Goal: Transaction & Acquisition: Download file/media

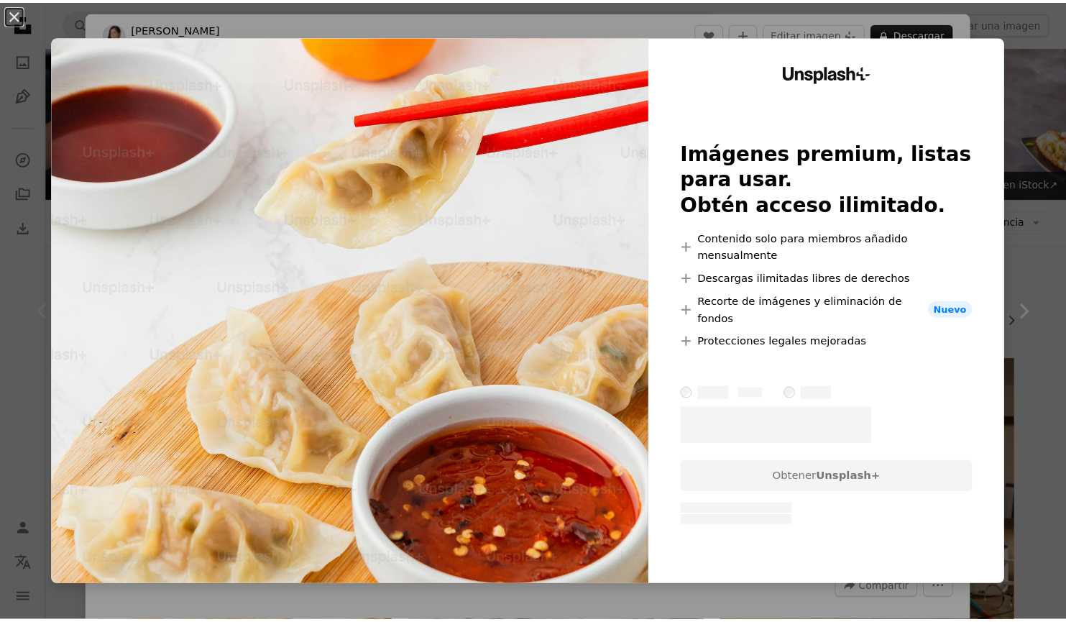
scroll to position [287, 0]
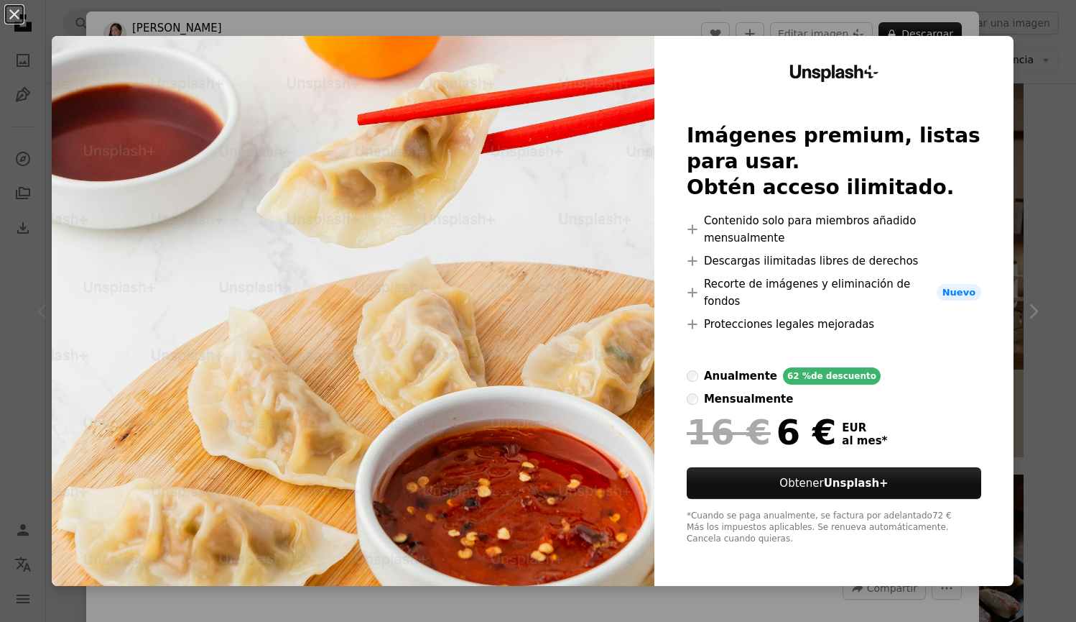
click at [1028, 24] on div "An X shape Unsplash+ Imágenes premium, listas para usar. Obtén acceso ilimitado…" at bounding box center [538, 311] width 1076 height 622
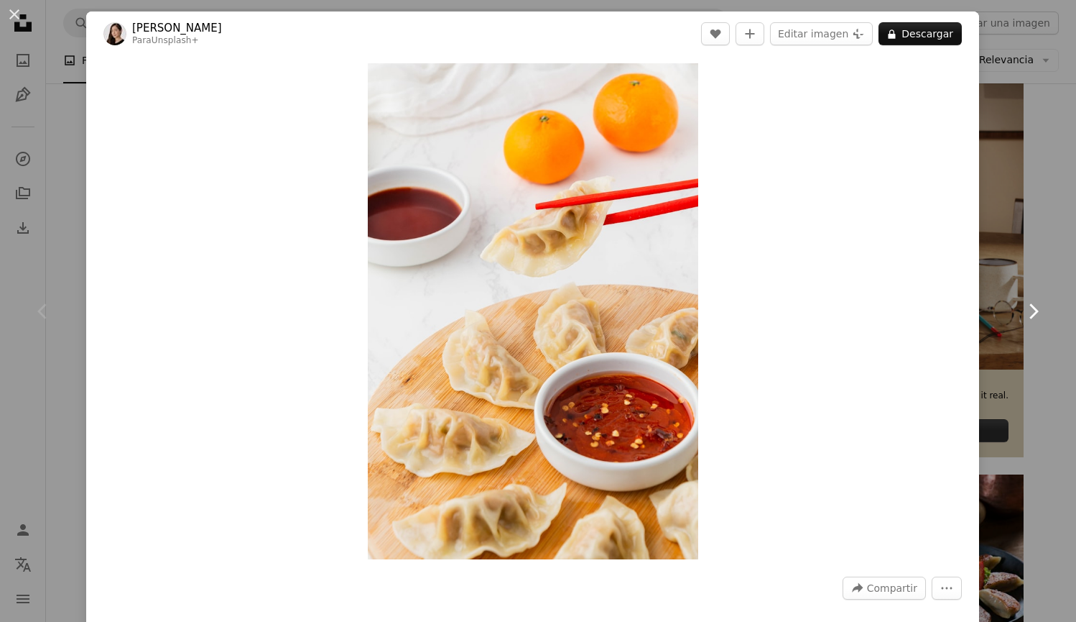
click at [1022, 305] on icon "Chevron right" at bounding box center [1033, 311] width 23 height 23
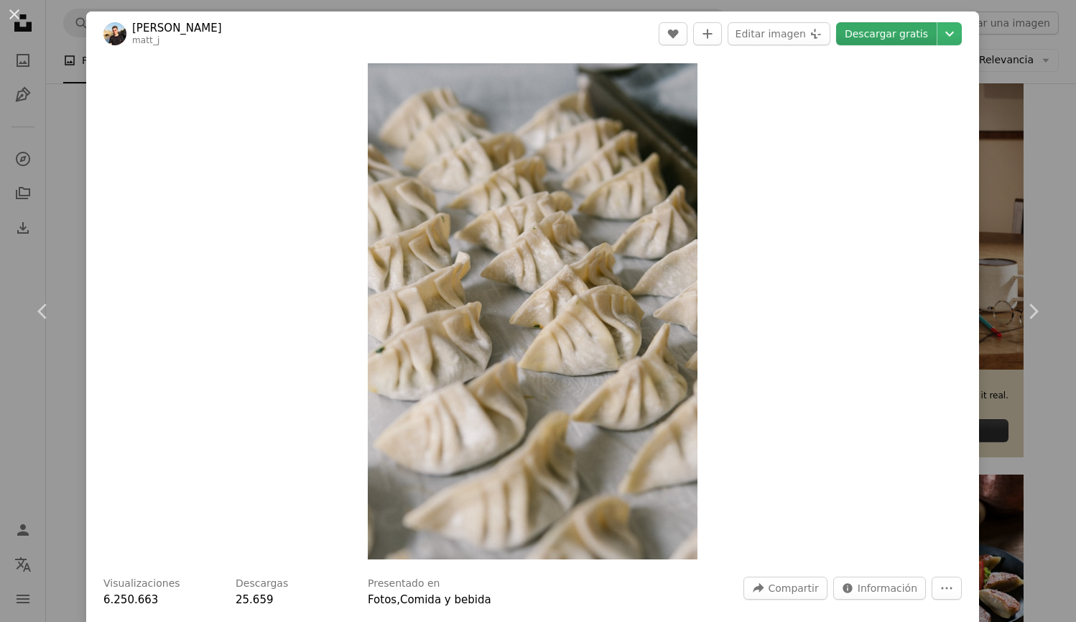
click at [892, 28] on link "Descargar gratis" at bounding box center [886, 33] width 101 height 23
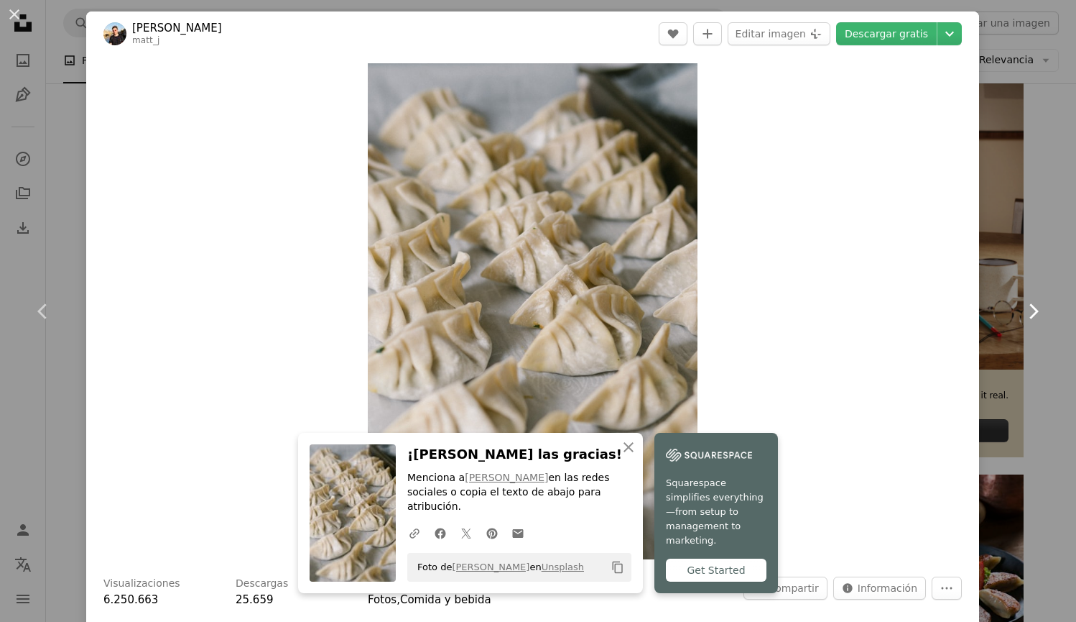
click at [1027, 309] on icon "Chevron right" at bounding box center [1033, 311] width 23 height 23
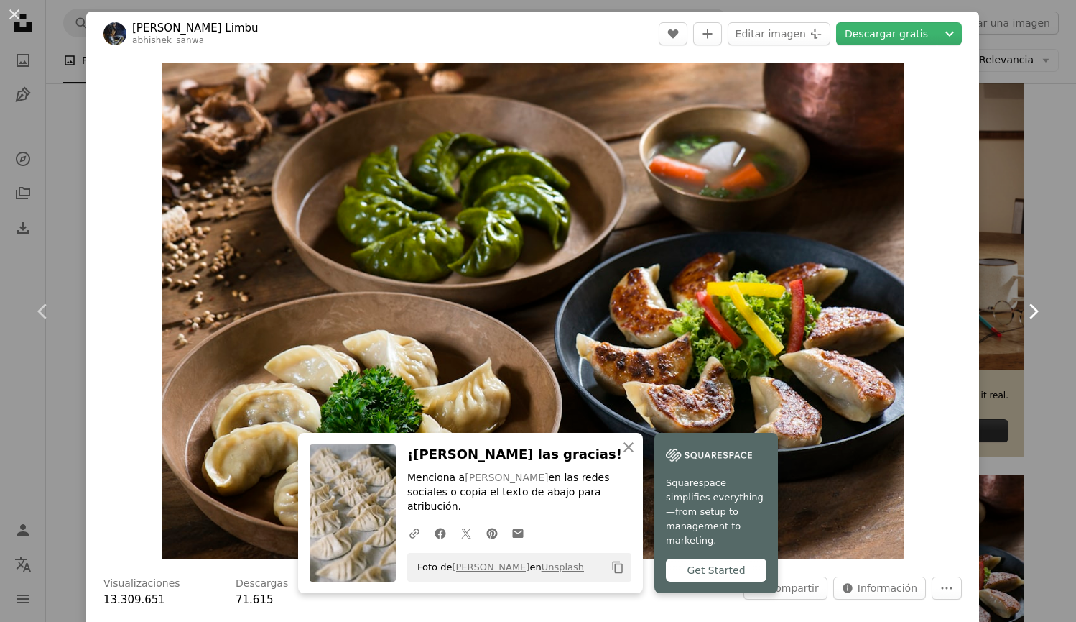
click at [1027, 309] on icon "Chevron right" at bounding box center [1033, 311] width 23 height 23
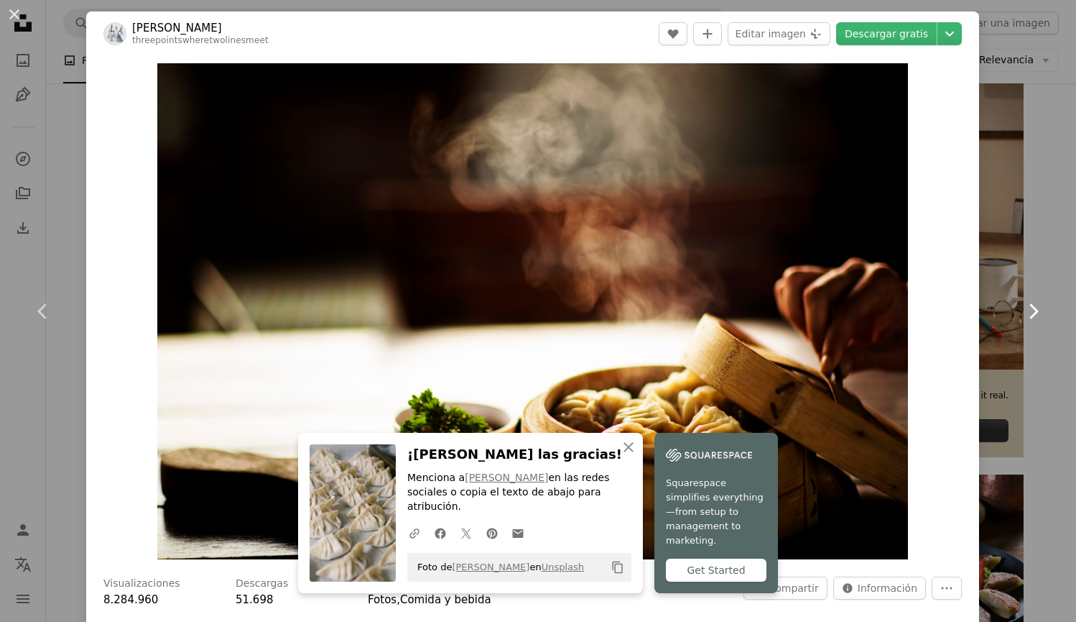
click at [1027, 309] on icon "Chevron right" at bounding box center [1033, 311] width 23 height 23
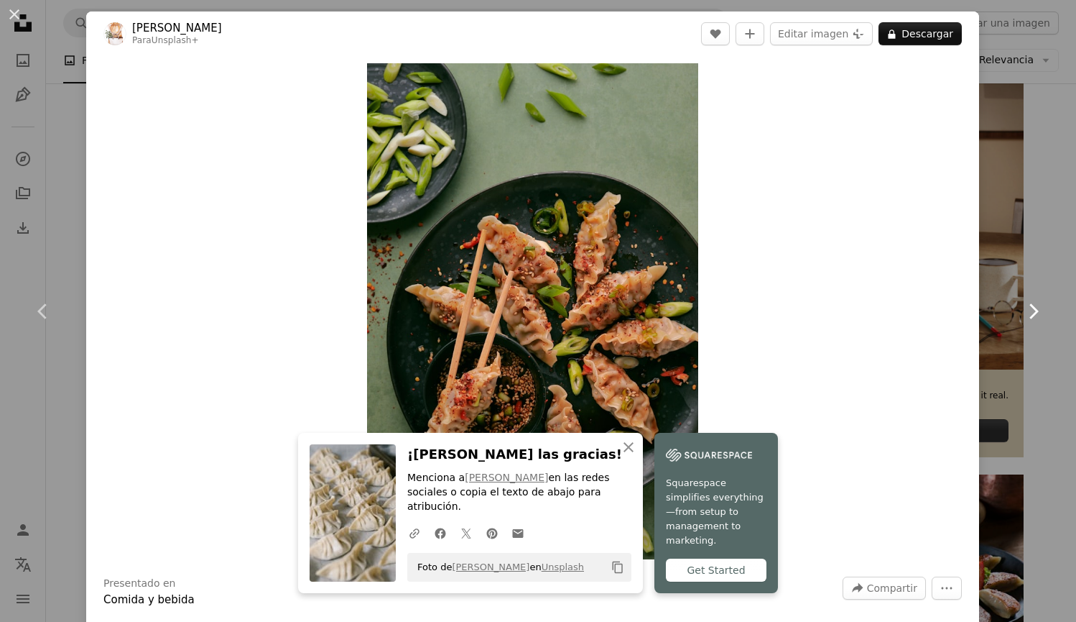
click at [1027, 309] on icon "Chevron right" at bounding box center [1033, 311] width 23 height 23
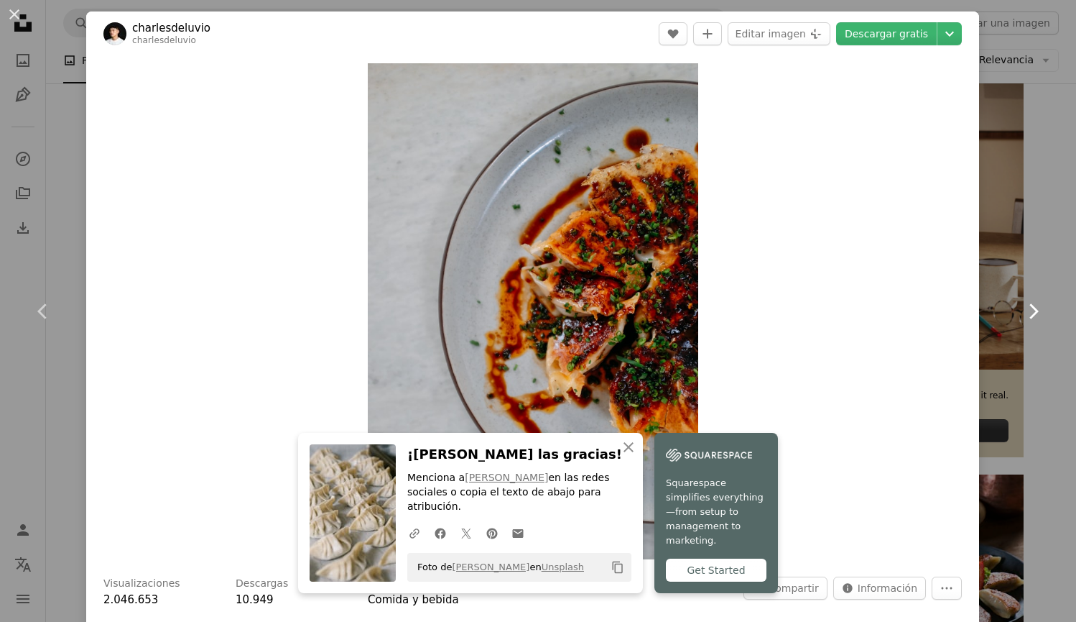
click at [1027, 309] on icon "Chevron right" at bounding box center [1033, 311] width 23 height 23
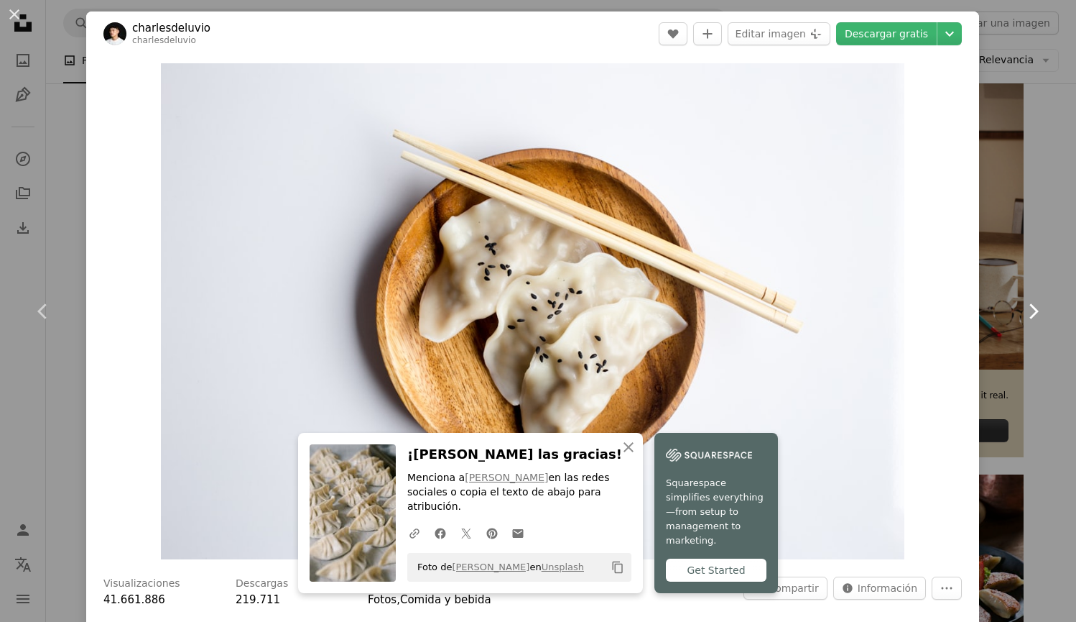
click at [1027, 309] on icon "Chevron right" at bounding box center [1033, 311] width 23 height 23
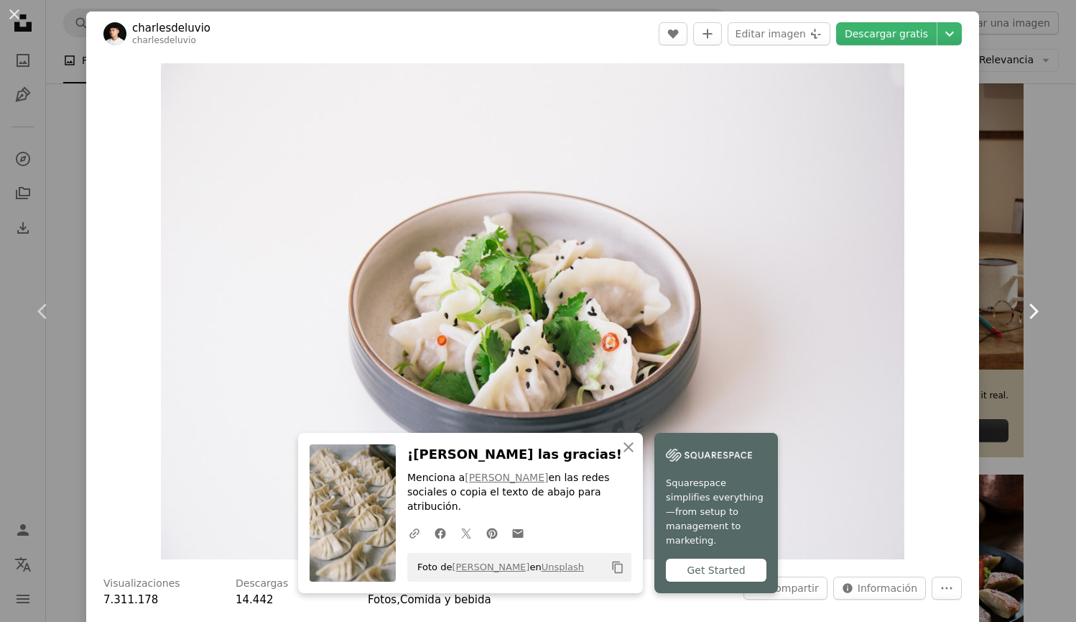
click at [1027, 309] on icon "Chevron right" at bounding box center [1033, 311] width 23 height 23
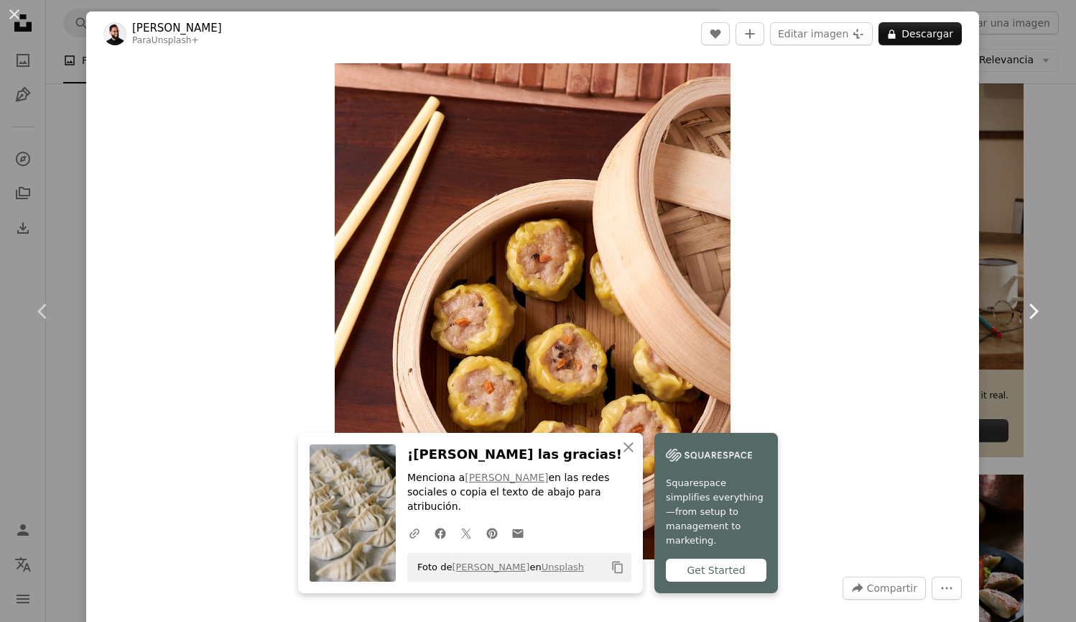
click at [1027, 309] on icon "Chevron right" at bounding box center [1033, 311] width 23 height 23
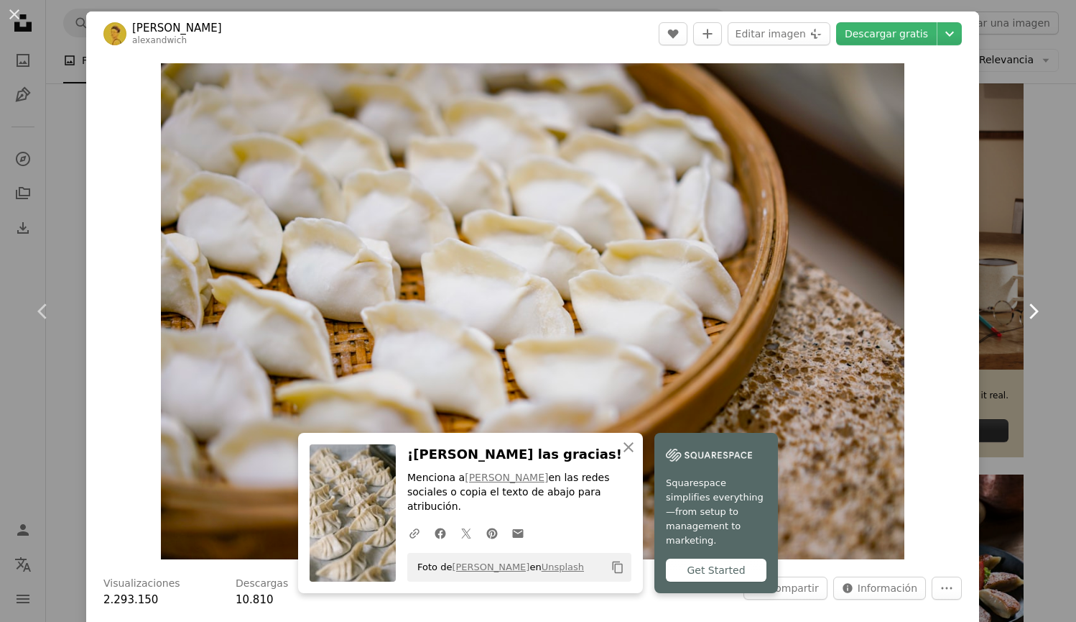
click at [1027, 309] on icon "Chevron right" at bounding box center [1033, 311] width 23 height 23
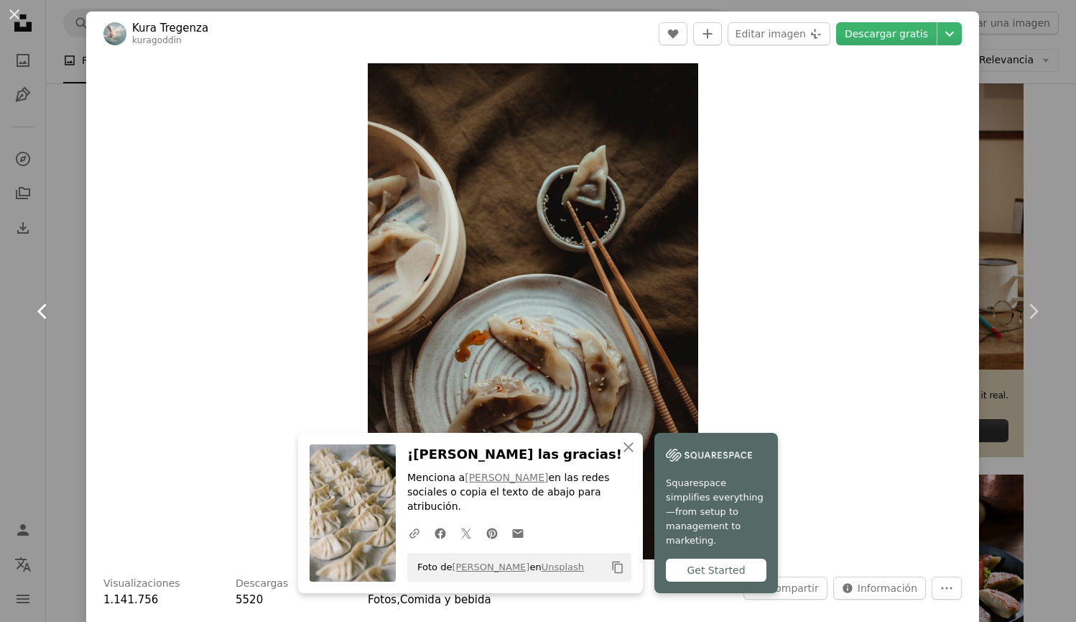
click at [45, 308] on icon "Chevron left" at bounding box center [43, 311] width 23 height 23
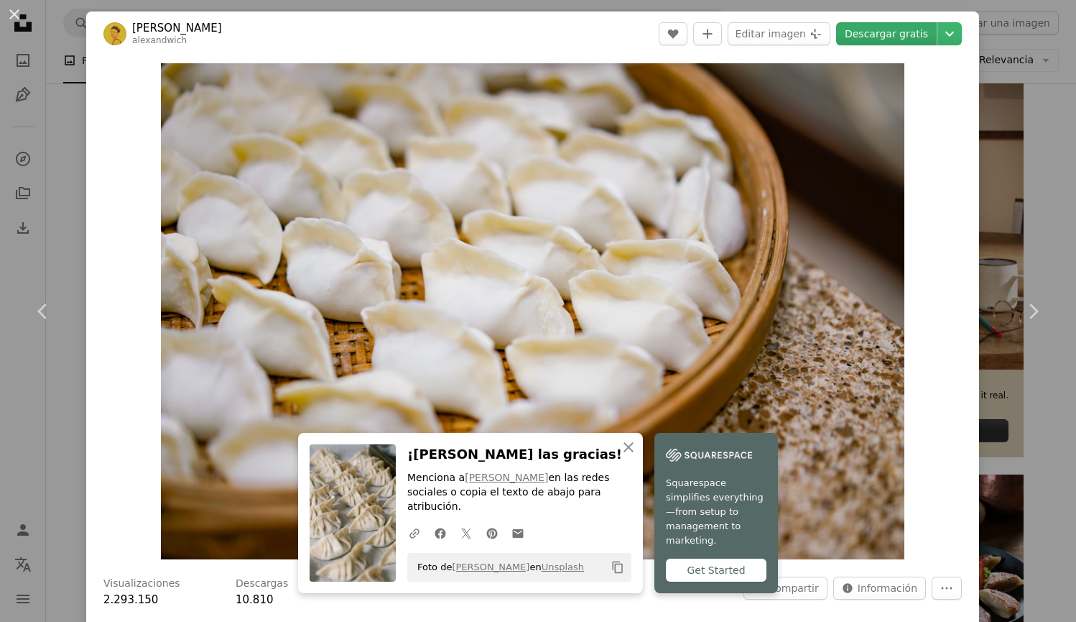
click at [890, 30] on link "Descargar gratis" at bounding box center [886, 33] width 101 height 23
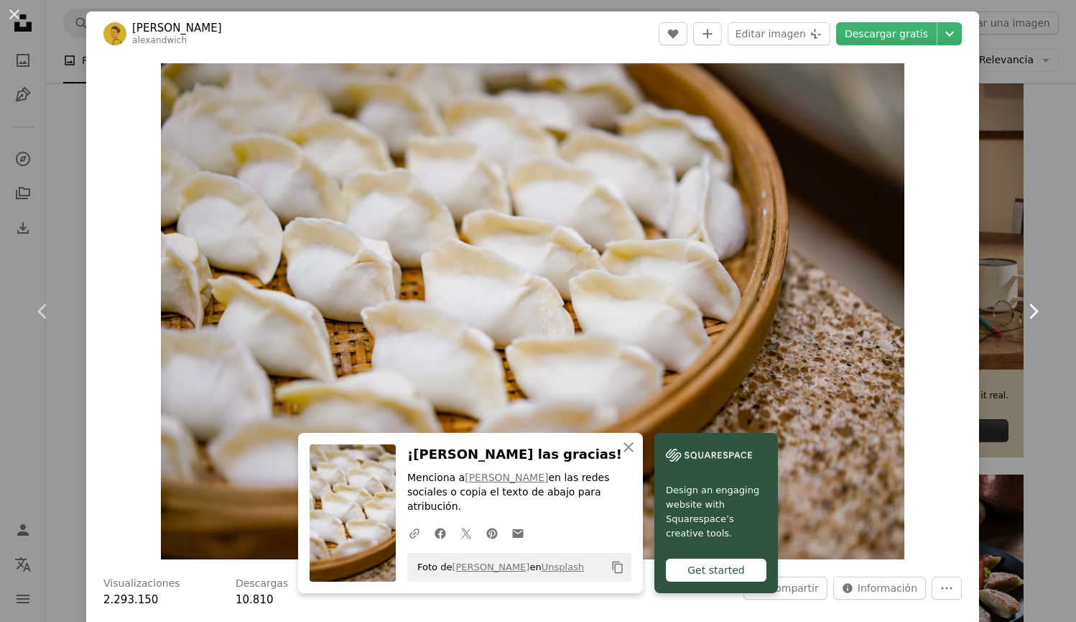
click at [1022, 307] on icon "Chevron right" at bounding box center [1033, 311] width 23 height 23
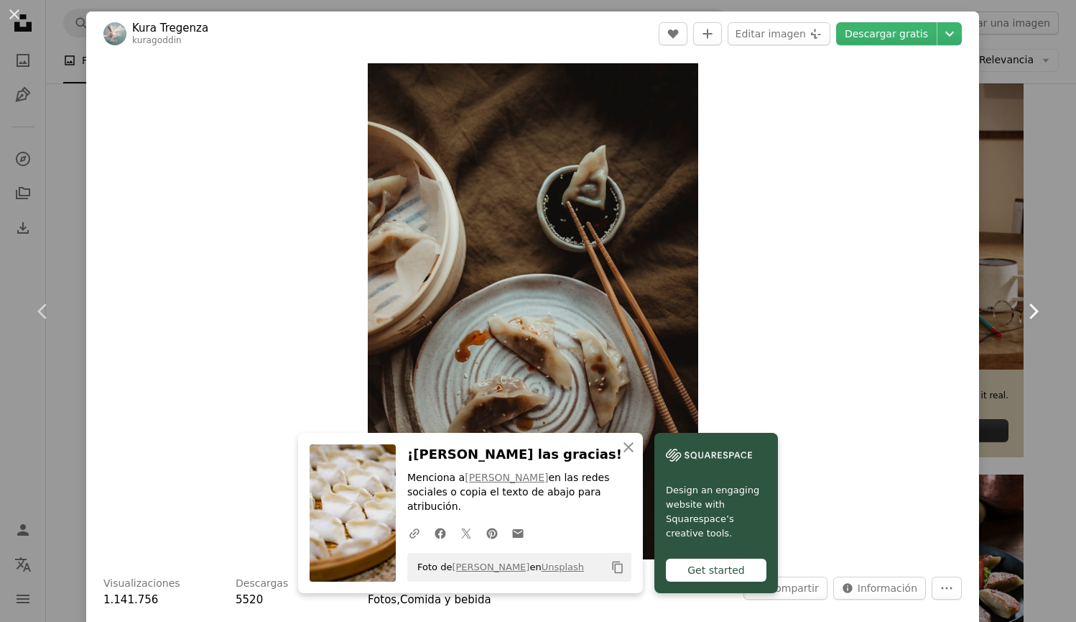
click at [1022, 306] on icon "Chevron right" at bounding box center [1033, 311] width 23 height 23
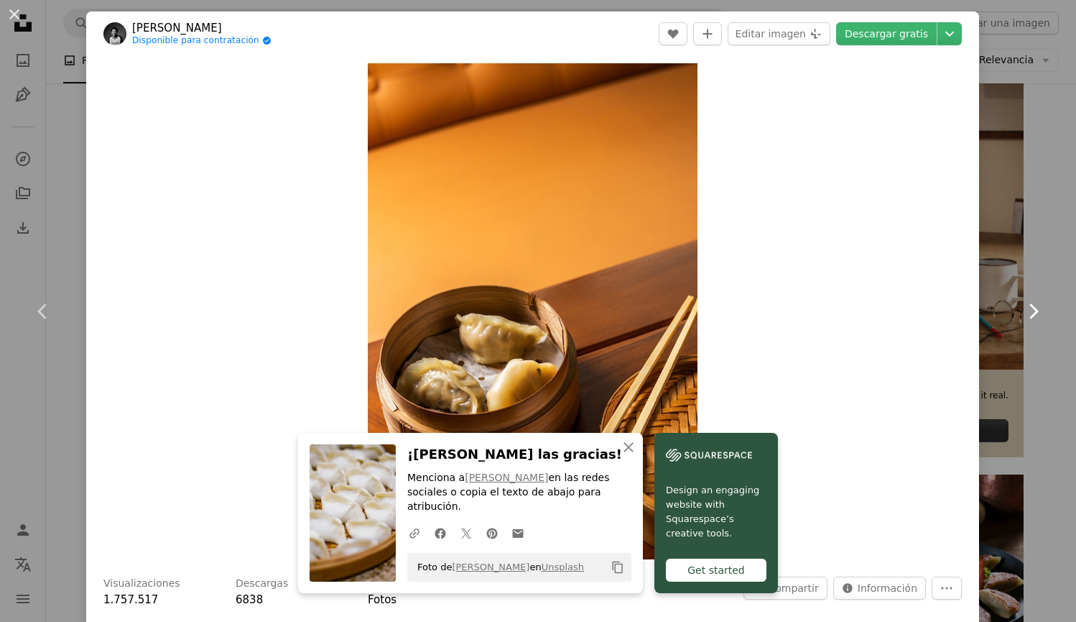
click at [1022, 306] on icon "Chevron right" at bounding box center [1033, 311] width 23 height 23
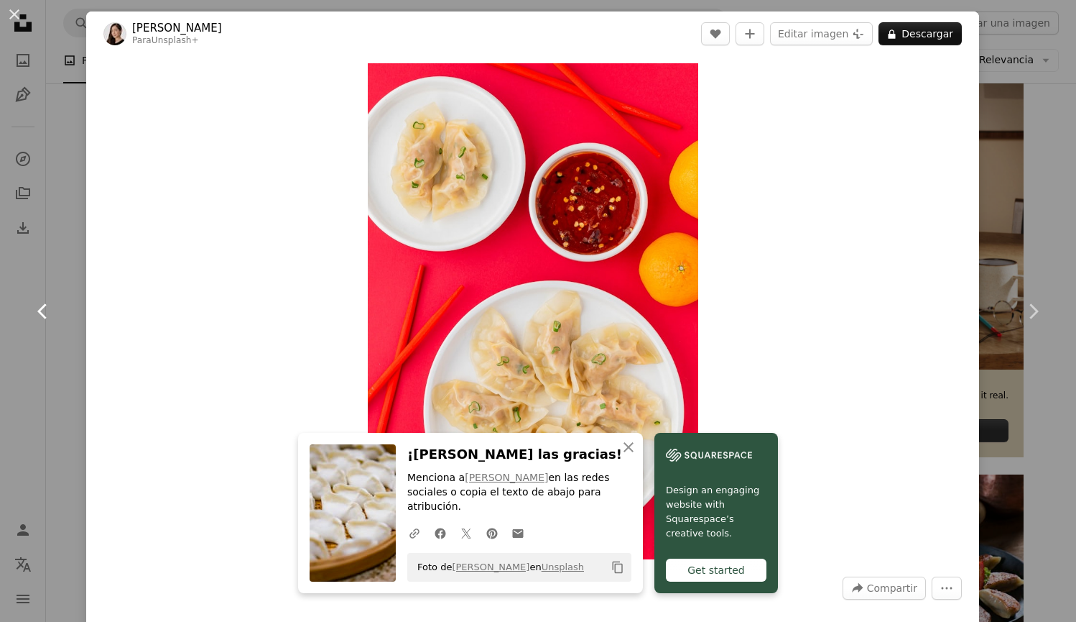
click at [46, 306] on icon "Chevron left" at bounding box center [43, 311] width 23 height 23
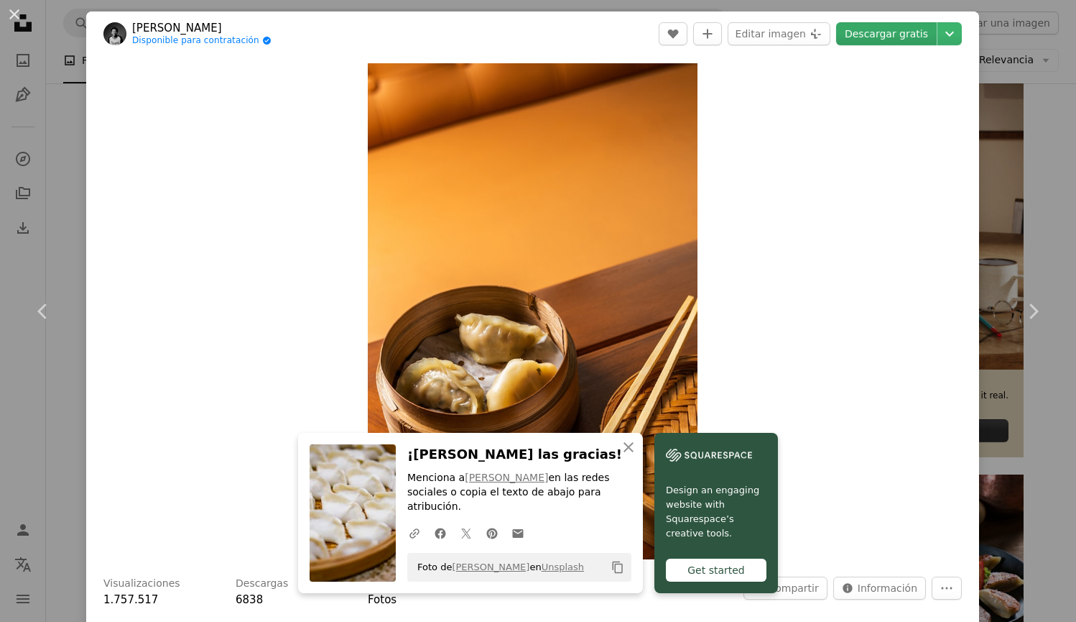
click at [879, 32] on link "Descargar gratis" at bounding box center [886, 33] width 101 height 23
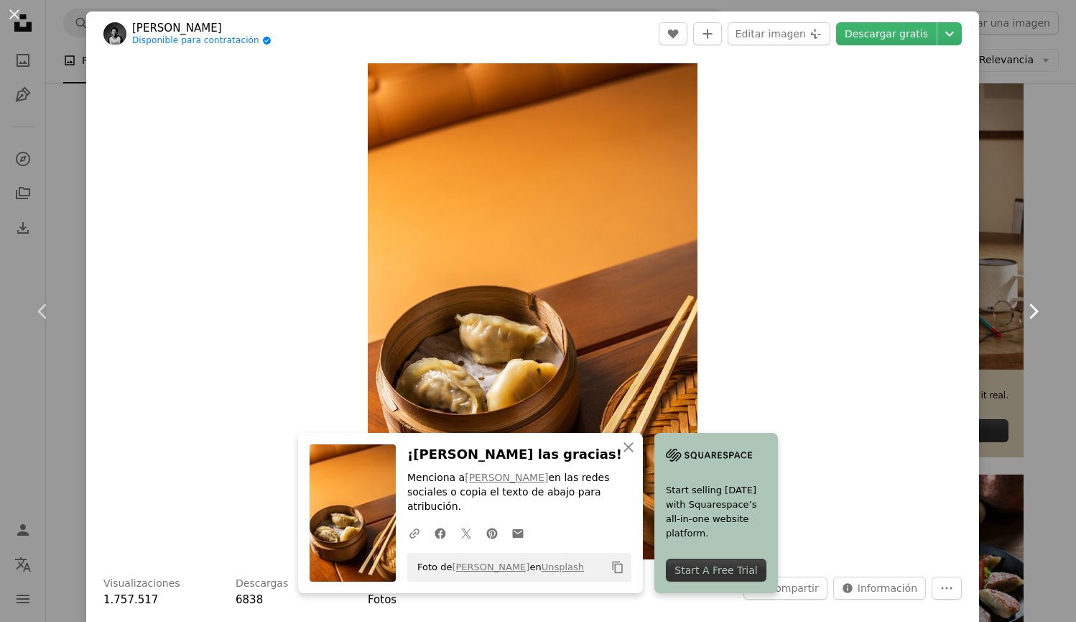
click at [1022, 308] on icon "Chevron right" at bounding box center [1033, 311] width 23 height 23
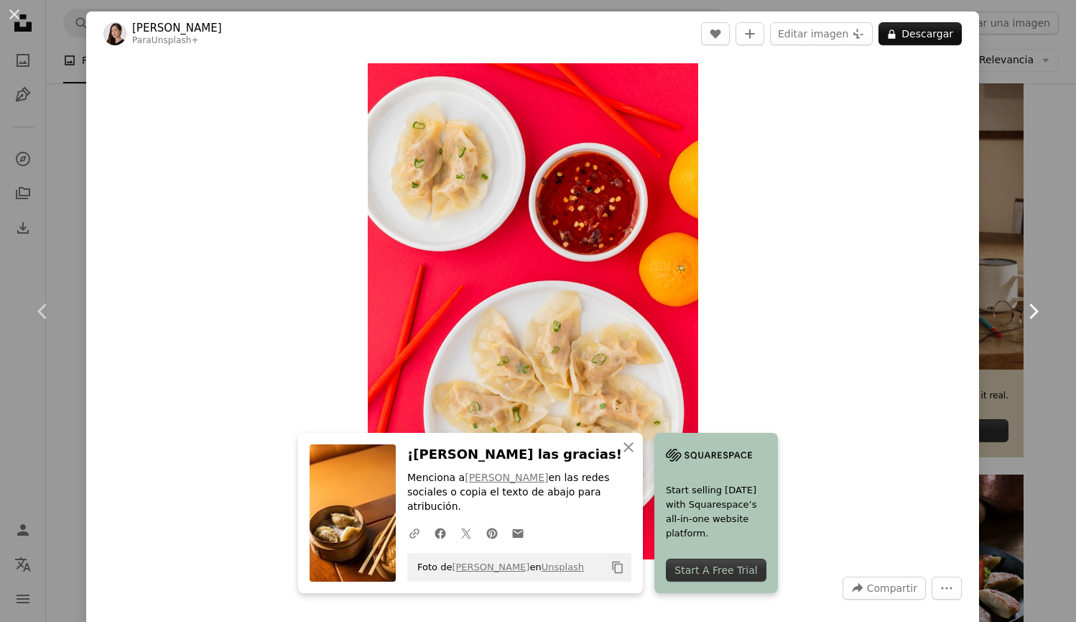
click at [1022, 308] on icon "Chevron right" at bounding box center [1033, 311] width 23 height 23
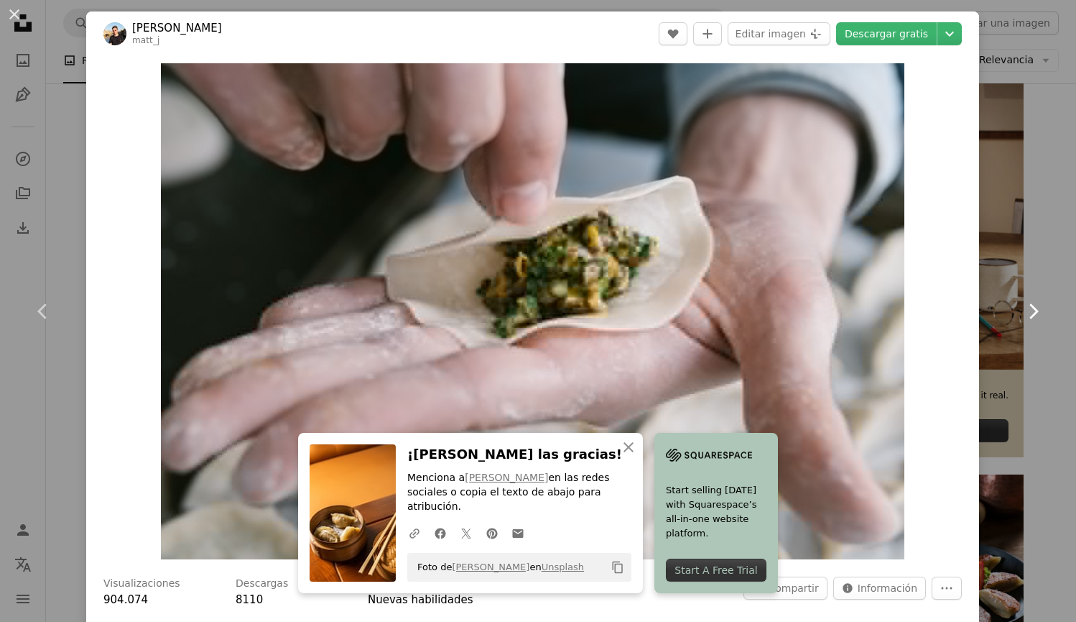
click at [1022, 308] on icon "Chevron right" at bounding box center [1033, 311] width 23 height 23
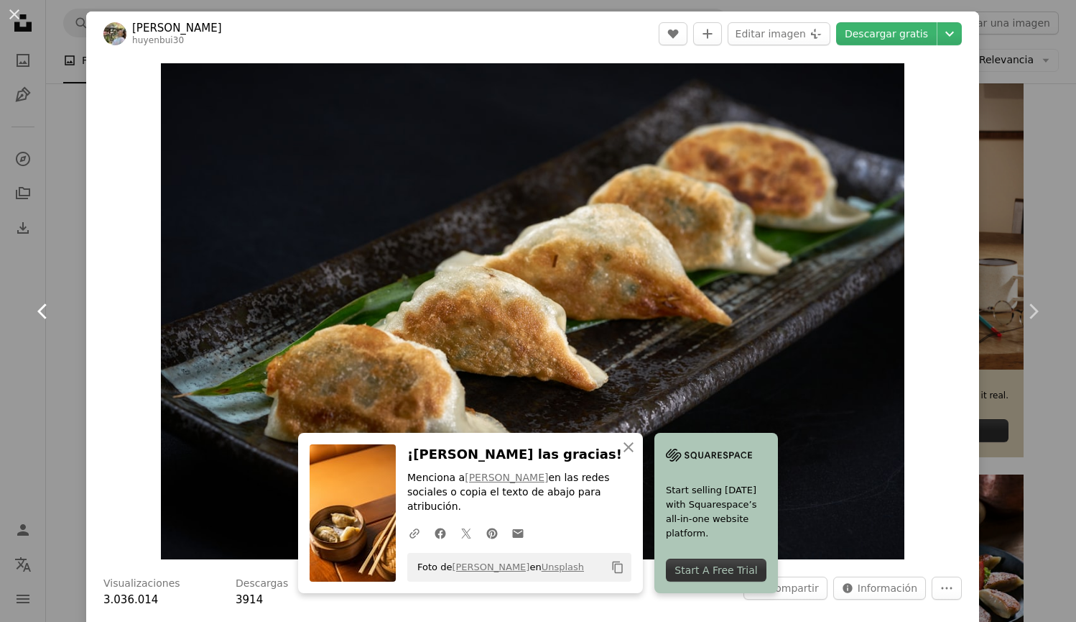
click at [40, 311] on icon at bounding box center [41, 310] width 9 height 15
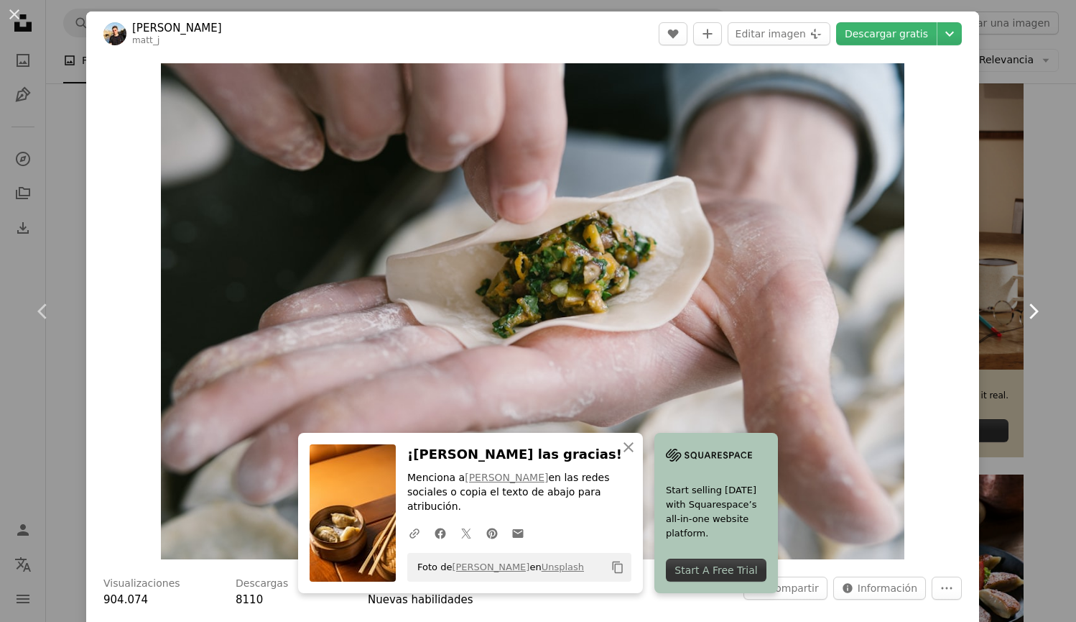
click at [1038, 303] on link "Chevron right" at bounding box center [1033, 311] width 86 height 138
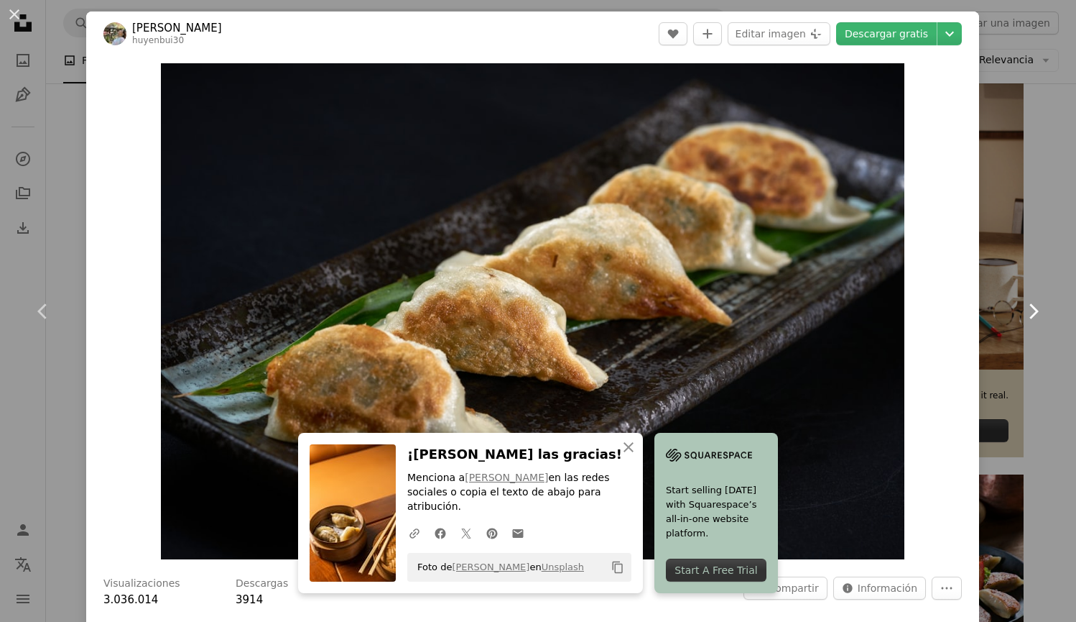
click at [1028, 306] on icon "Chevron right" at bounding box center [1033, 311] width 23 height 23
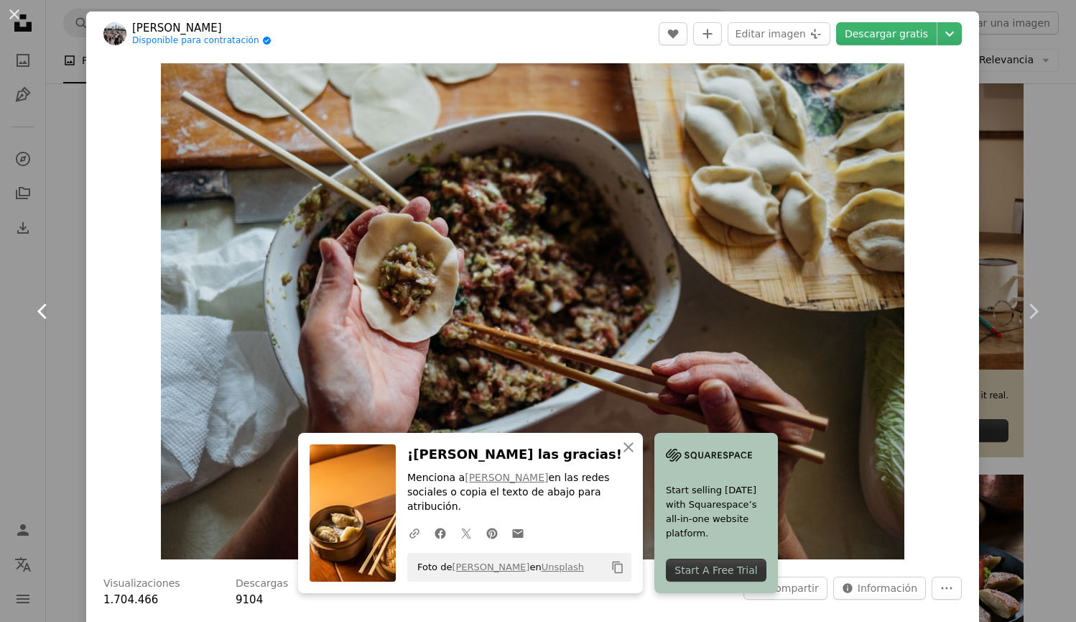
click at [32, 310] on icon "Chevron left" at bounding box center [43, 311] width 23 height 23
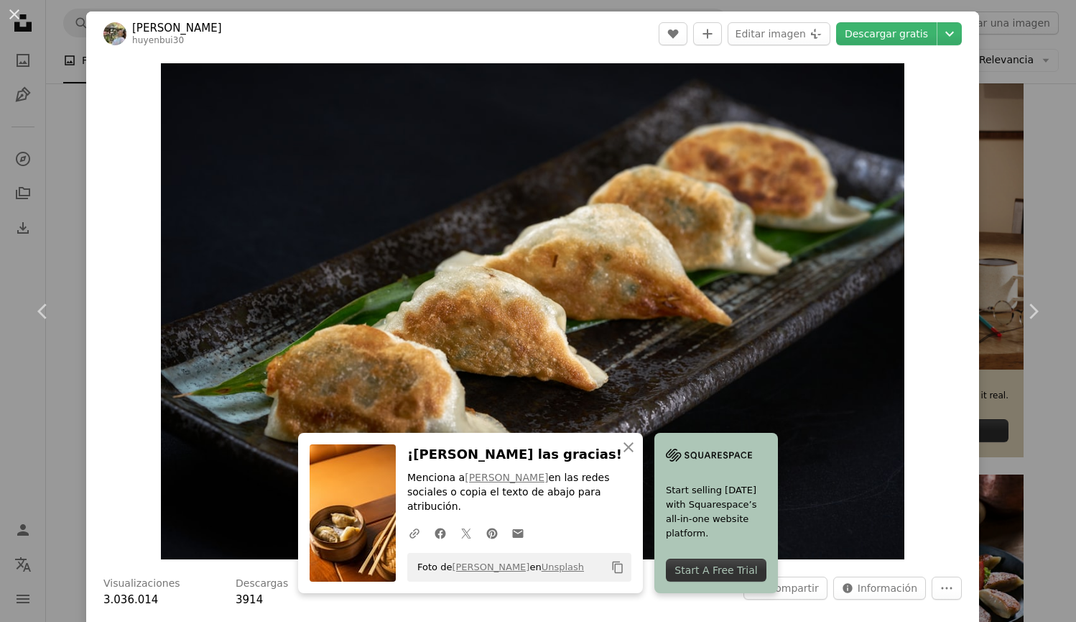
click at [857, 46] on header "[PERSON_NAME] huyenbui30 A heart A plus sign Editar imagen Plus sign for Unspla…" at bounding box center [532, 33] width 893 height 45
click at [854, 38] on link "Descargar gratis" at bounding box center [886, 33] width 101 height 23
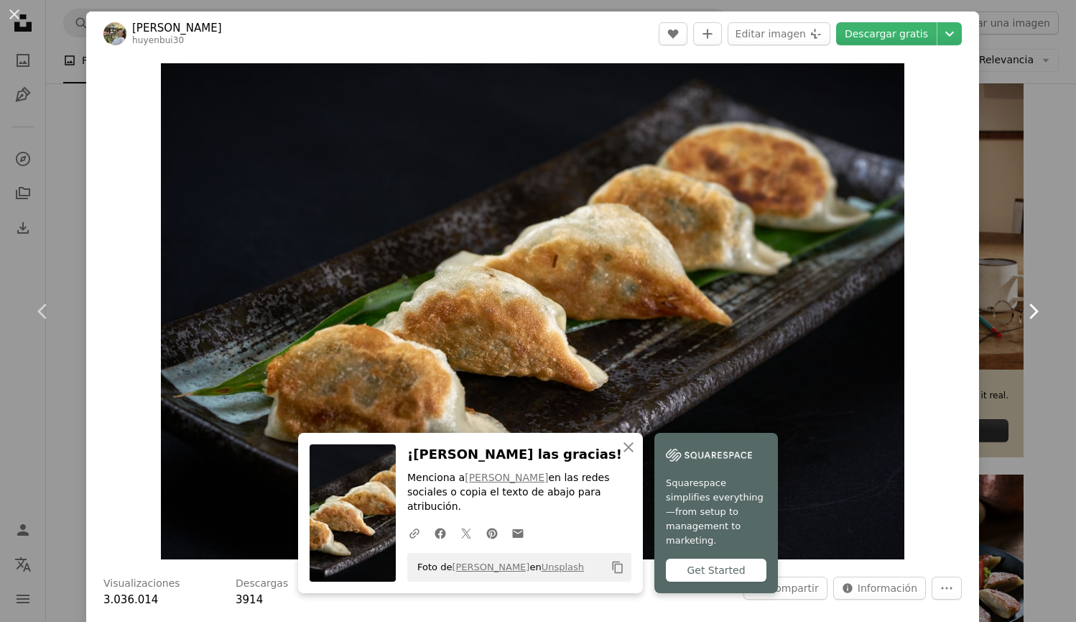
click at [1030, 307] on icon at bounding box center [1034, 310] width 9 height 15
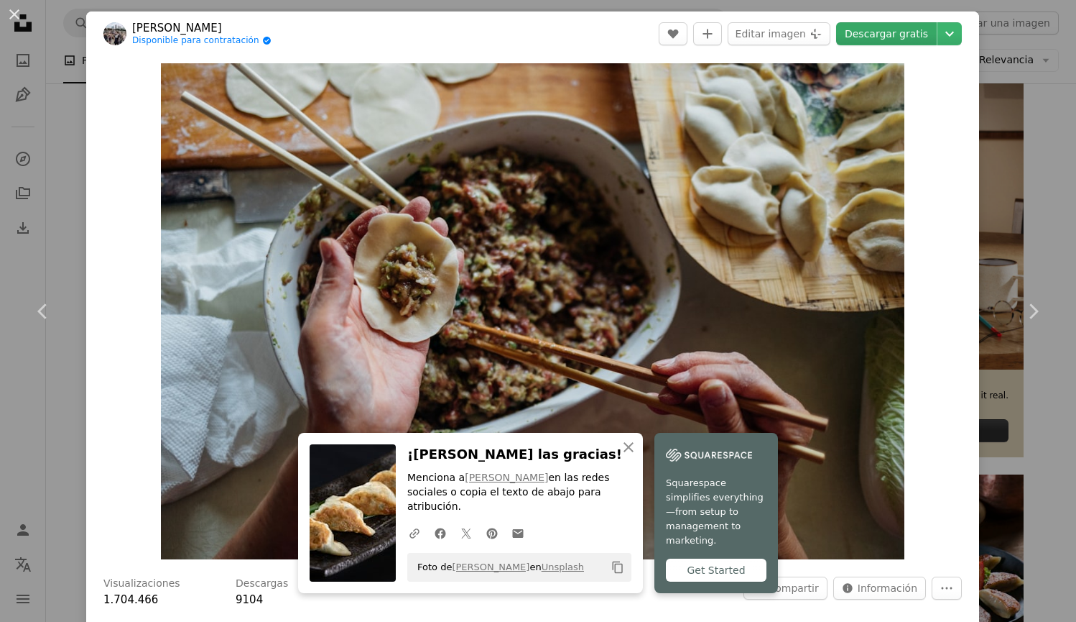
click at [865, 32] on link "Descargar gratis" at bounding box center [886, 33] width 101 height 23
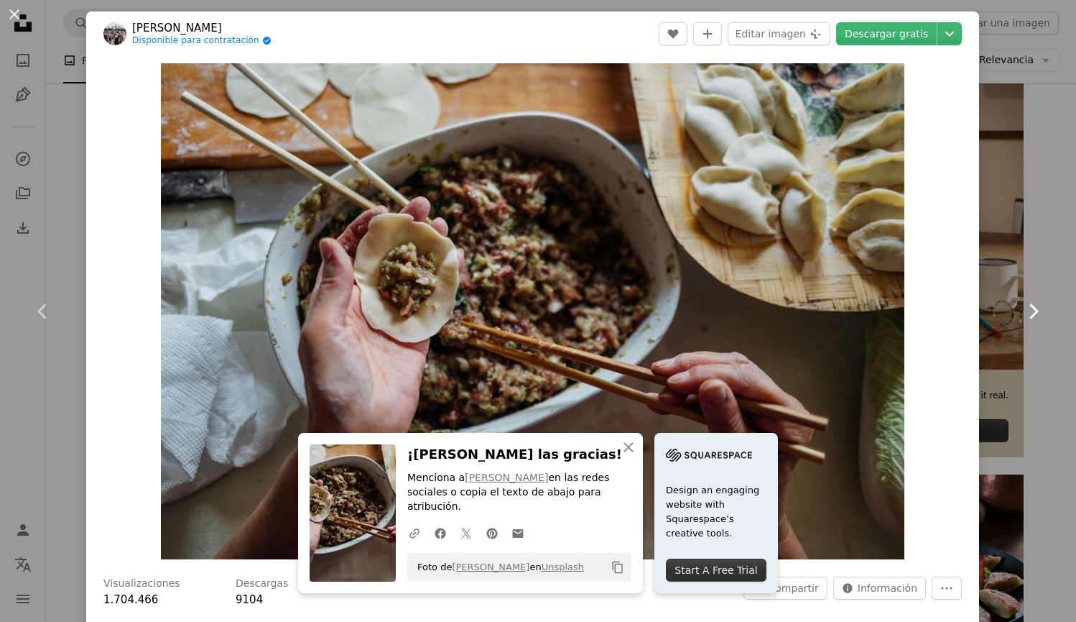
click at [1022, 309] on icon "Chevron right" at bounding box center [1033, 311] width 23 height 23
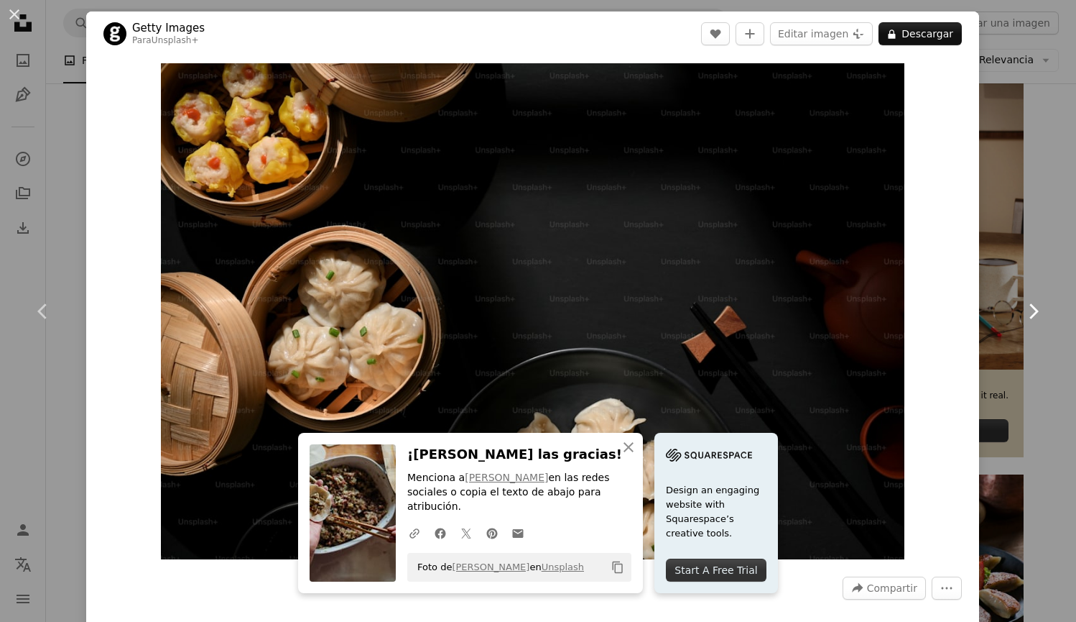
click at [1022, 309] on icon "Chevron right" at bounding box center [1033, 311] width 23 height 23
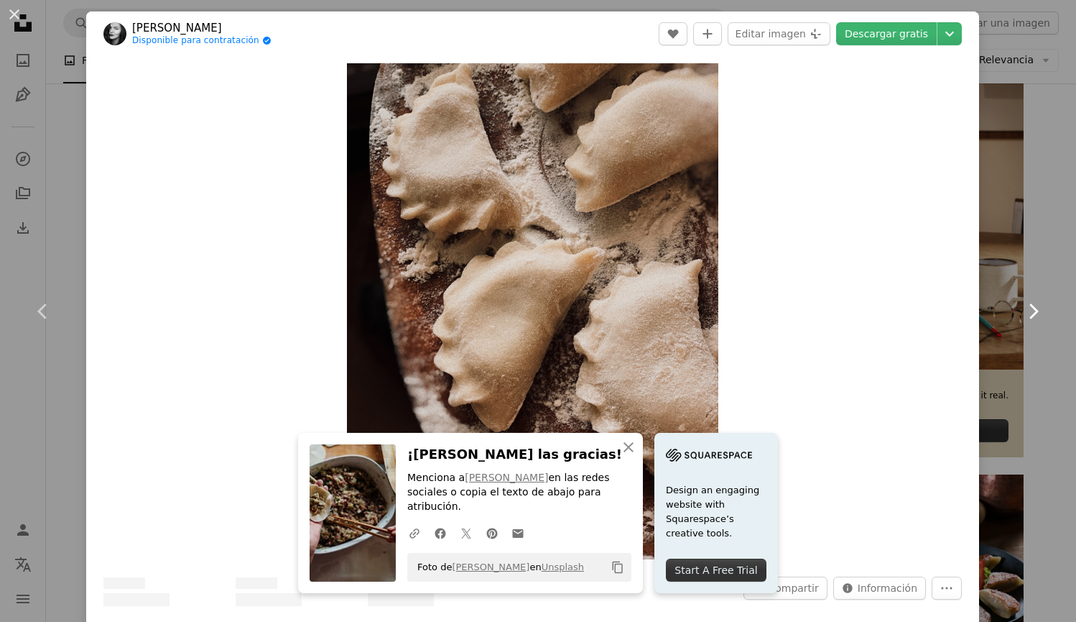
click at [1022, 309] on icon "Chevron right" at bounding box center [1033, 311] width 23 height 23
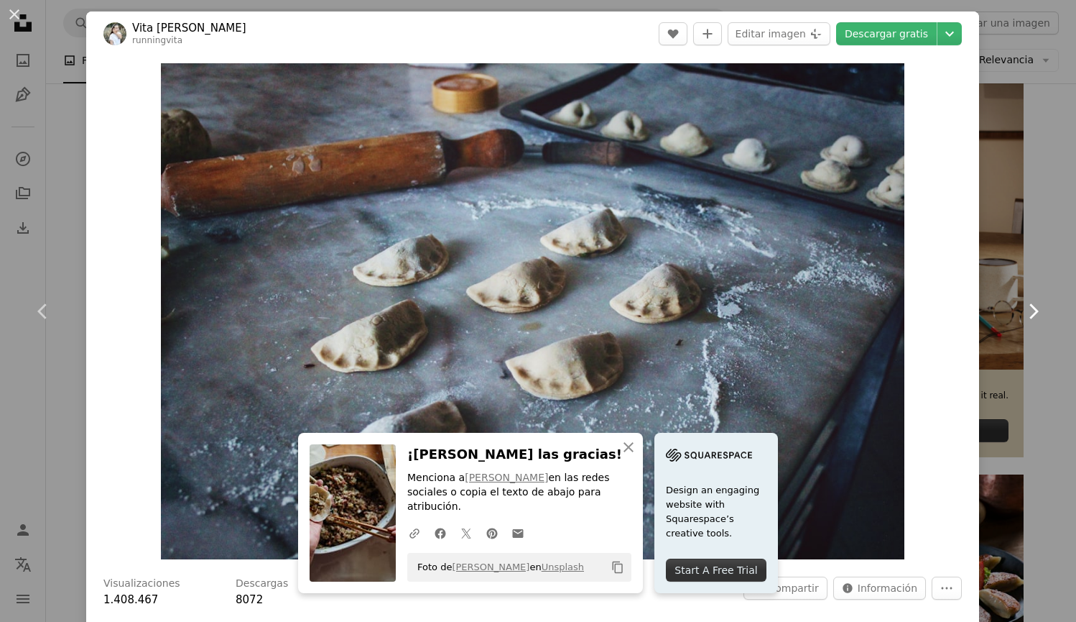
click at [1022, 309] on icon "Chevron right" at bounding box center [1033, 311] width 23 height 23
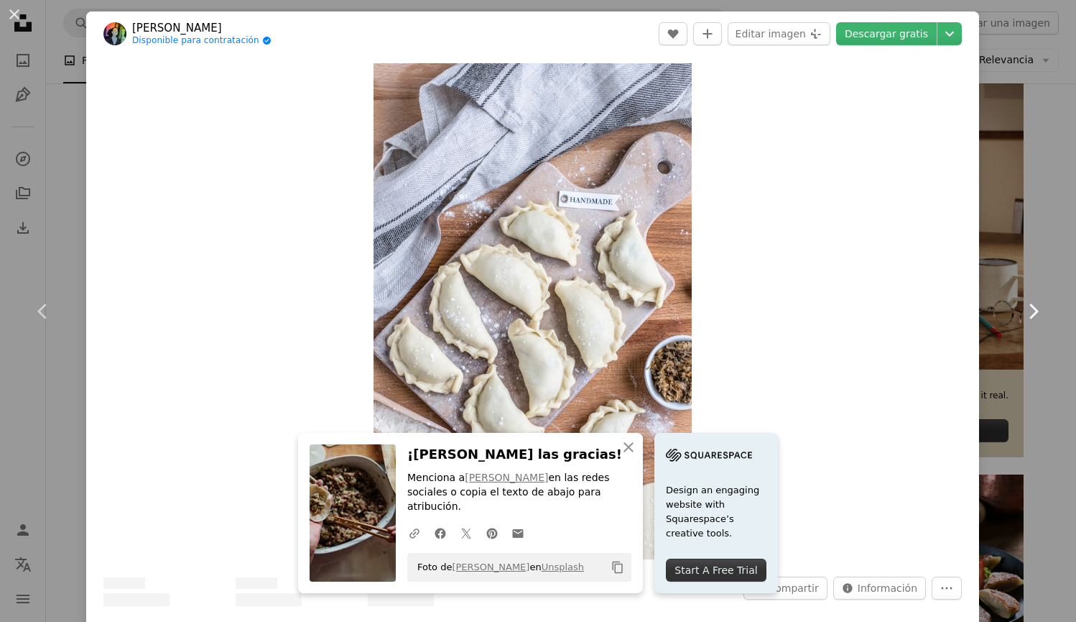
click at [1022, 309] on icon "Chevron right" at bounding box center [1033, 311] width 23 height 23
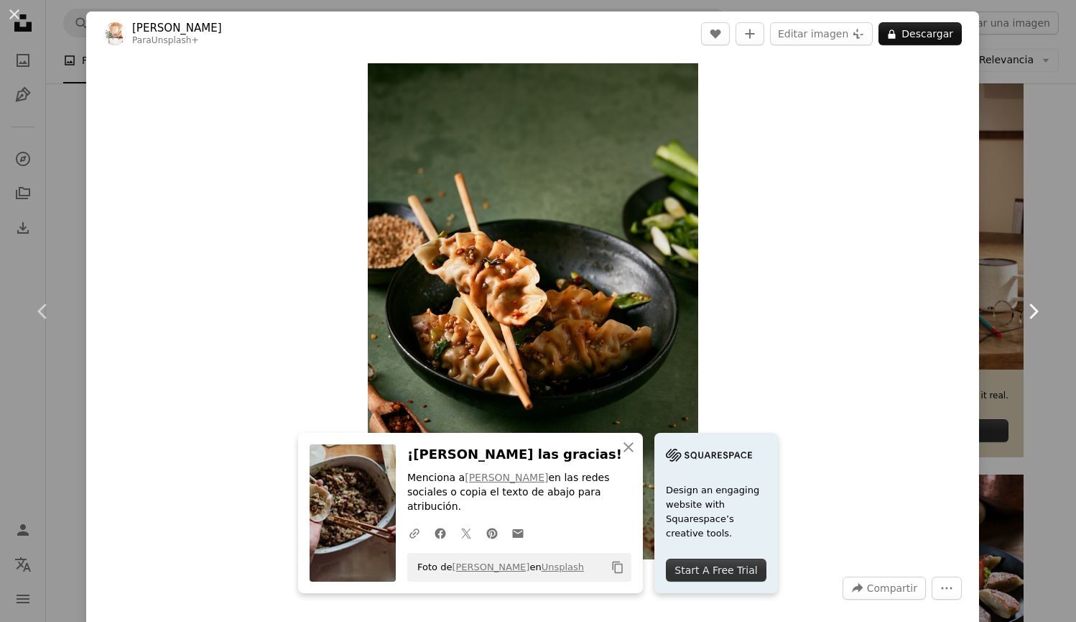
click at [1022, 309] on icon "Chevron right" at bounding box center [1033, 311] width 23 height 23
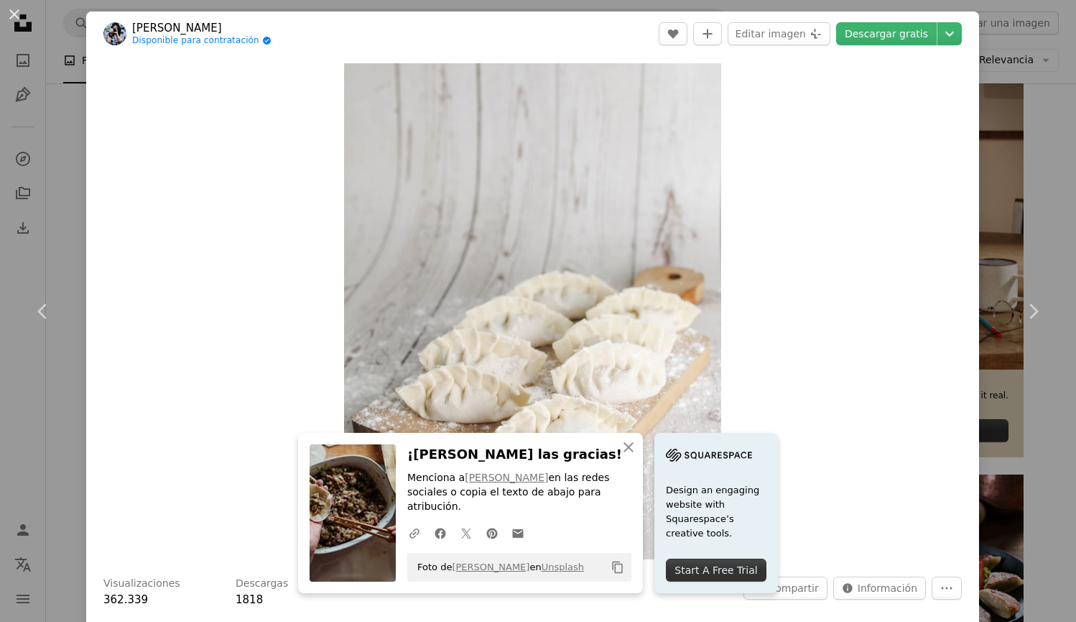
click at [1008, 172] on div "An X shape Chevron left Chevron right An X shape Cerrar ¡Dale las gracias! Menc…" at bounding box center [538, 311] width 1076 height 622
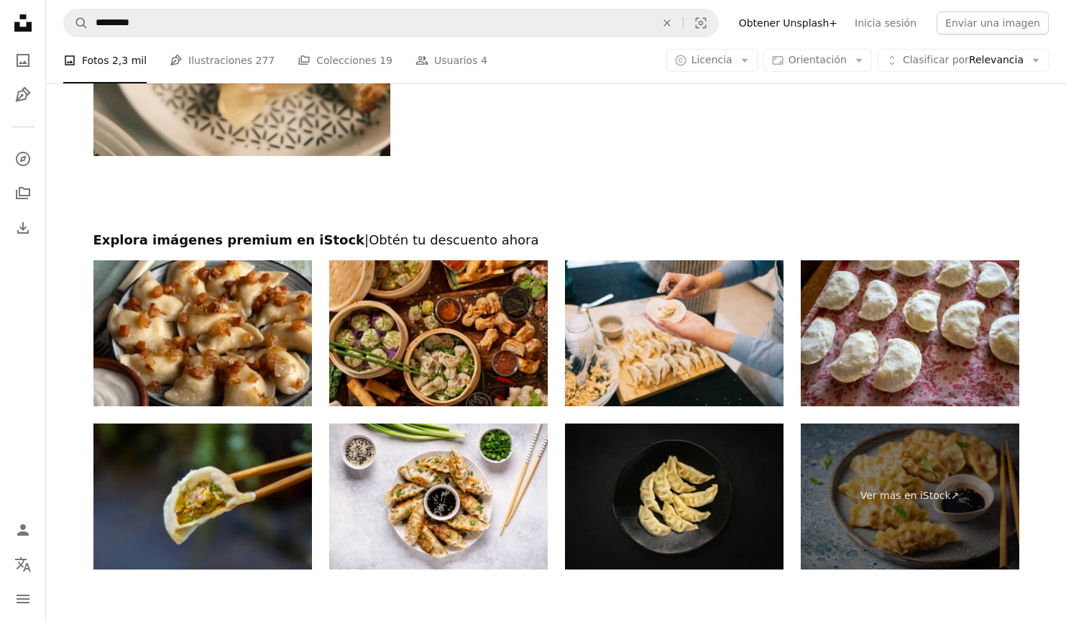
scroll to position [5289, 0]
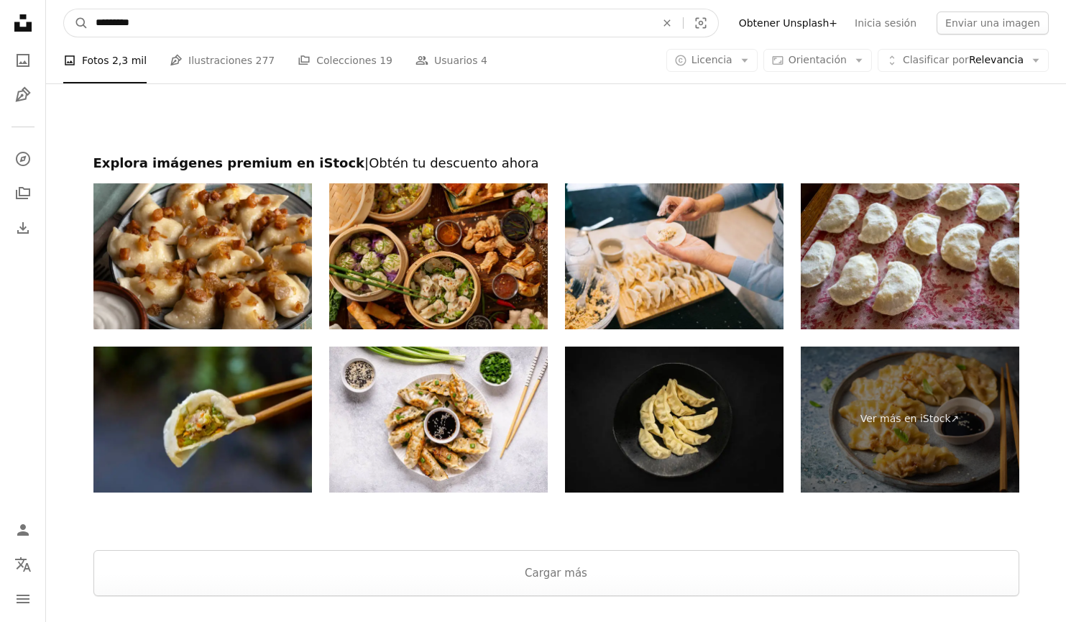
type textarea "*"
drag, startPoint x: 354, startPoint y: 22, endPoint x: 0, endPoint y: 7, distance: 354.5
type input "*****"
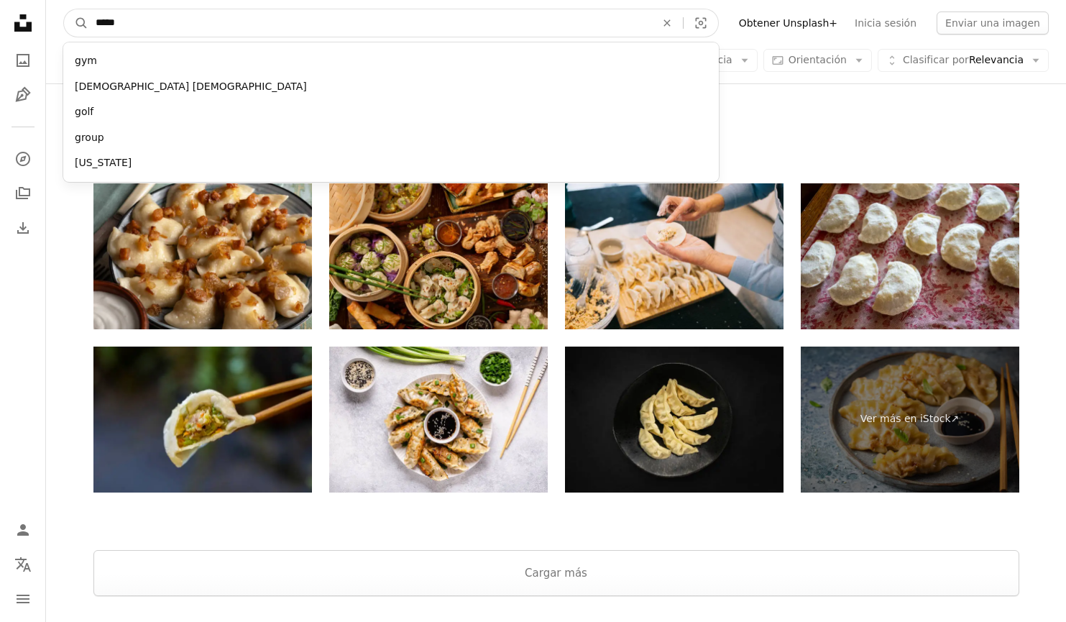
click button "A magnifying glass" at bounding box center [76, 22] width 24 height 27
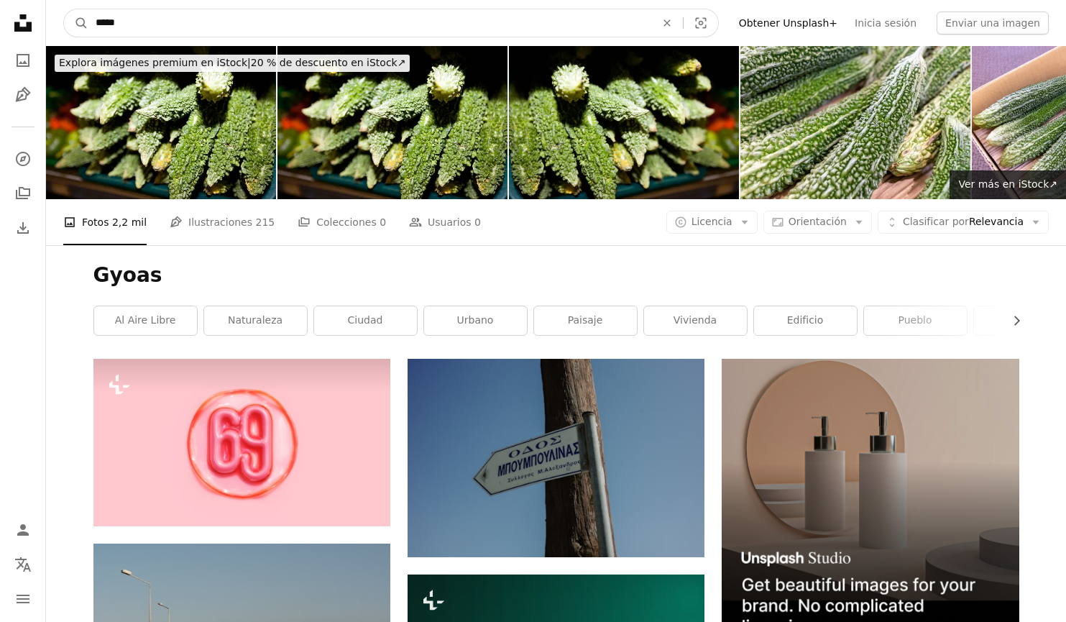
click at [114, 22] on input "*****" at bounding box center [369, 22] width 563 height 27
type input "******"
click button "A magnifying glass" at bounding box center [76, 22] width 24 height 27
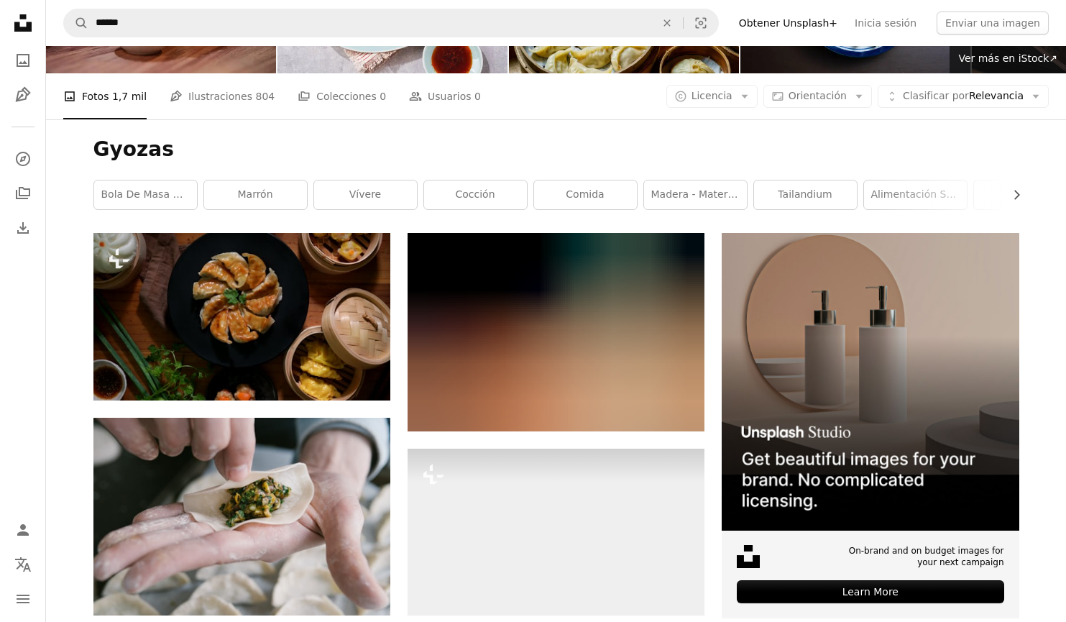
scroll to position [274, 0]
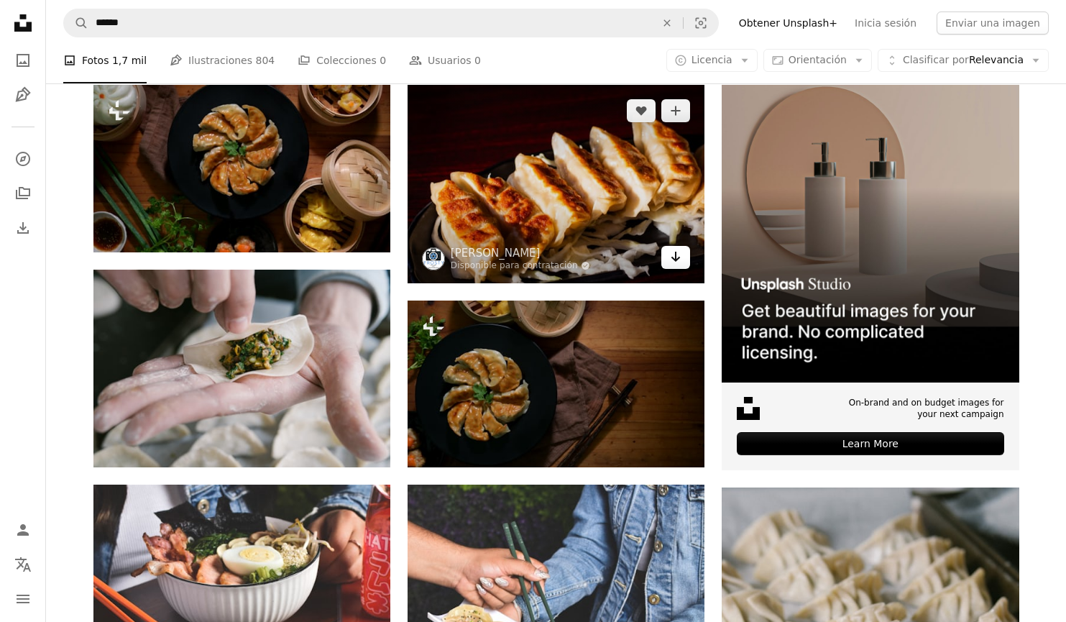
click at [676, 257] on icon "Arrow pointing down" at bounding box center [675, 256] width 11 height 17
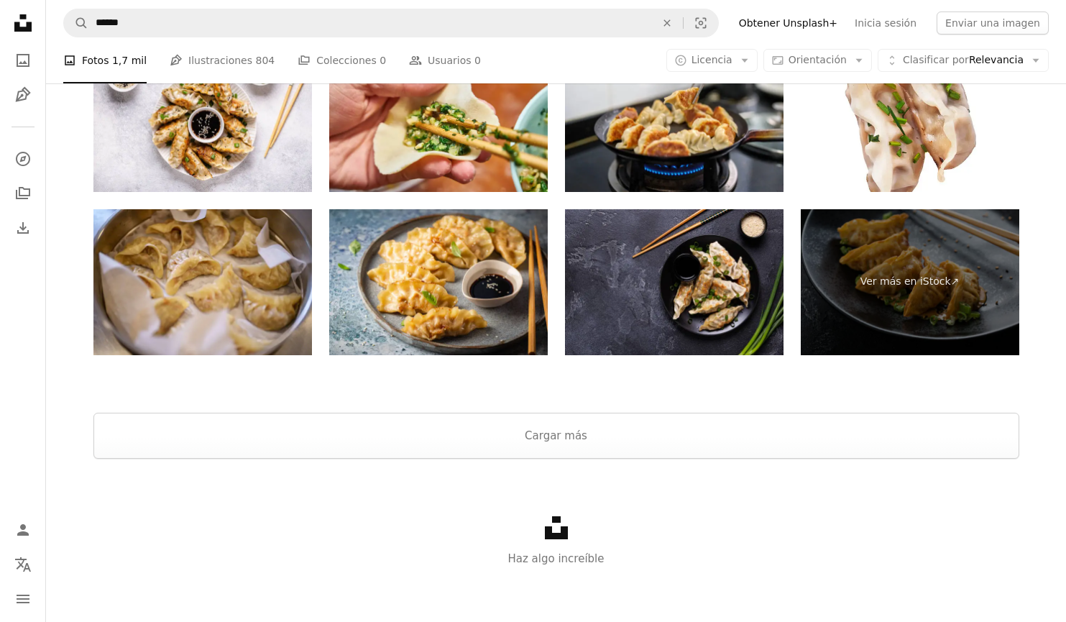
scroll to position [2414, 0]
